Goal: Information Seeking & Learning: Check status

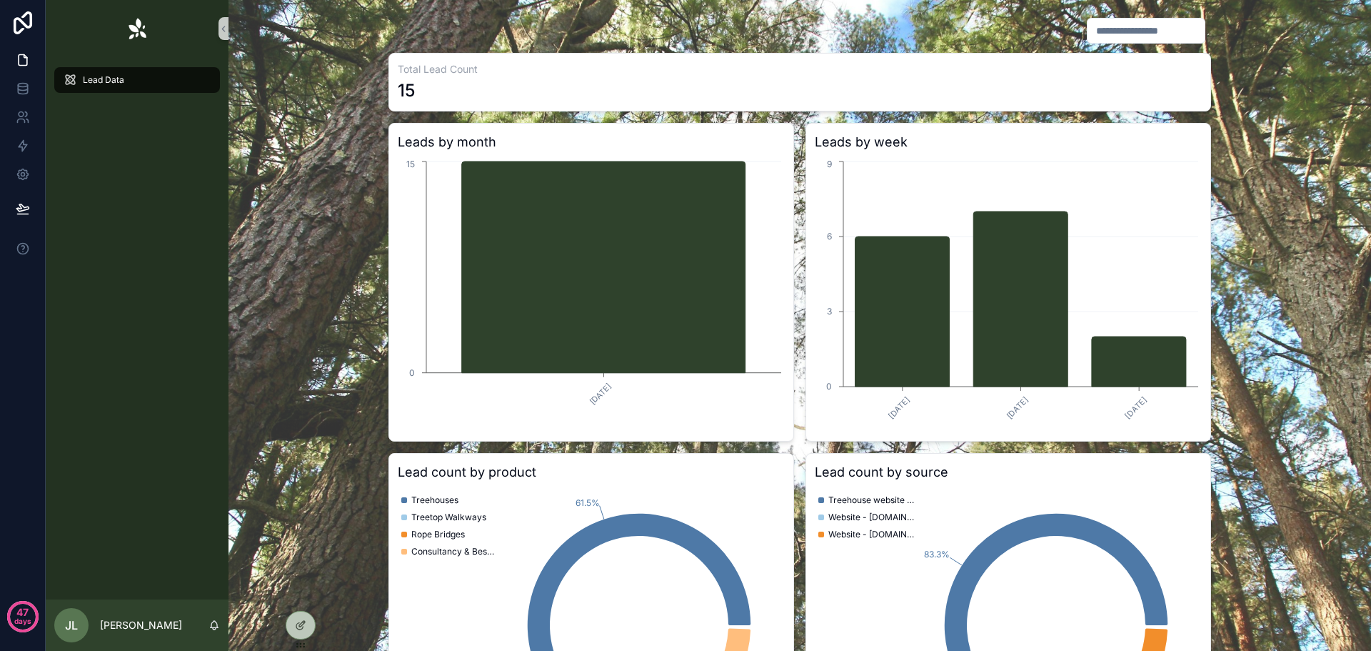
click at [1246, 69] on div "Total Lead Count 15 Leads by month [DATE] 0 15 Leads by week [DATE] [DATE] [DAT…" at bounding box center [800, 393] width 1120 height 765
